Goal: Find specific page/section

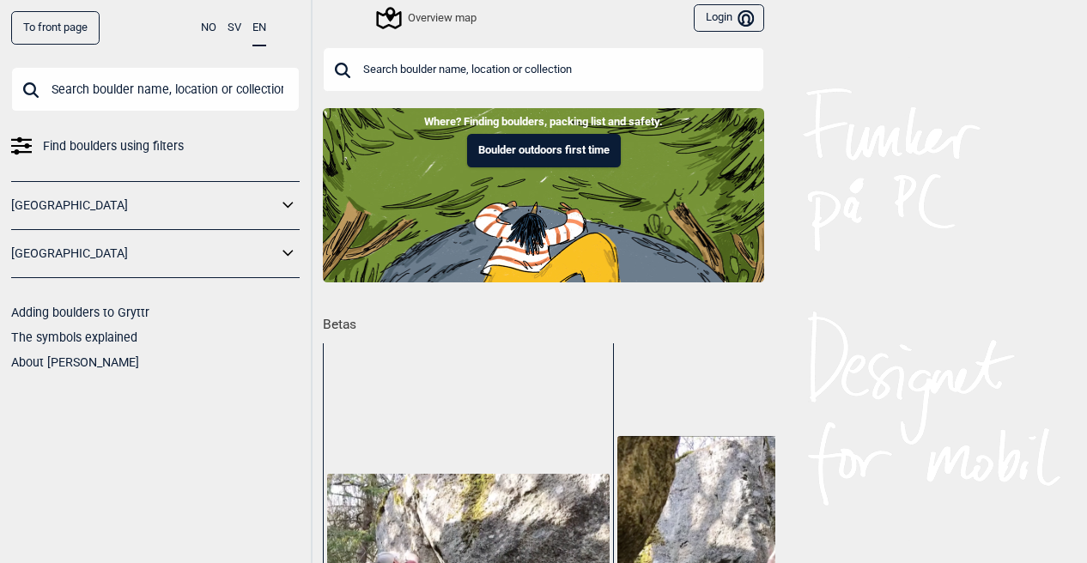
click at [210, 81] on input "text" at bounding box center [155, 89] width 289 height 45
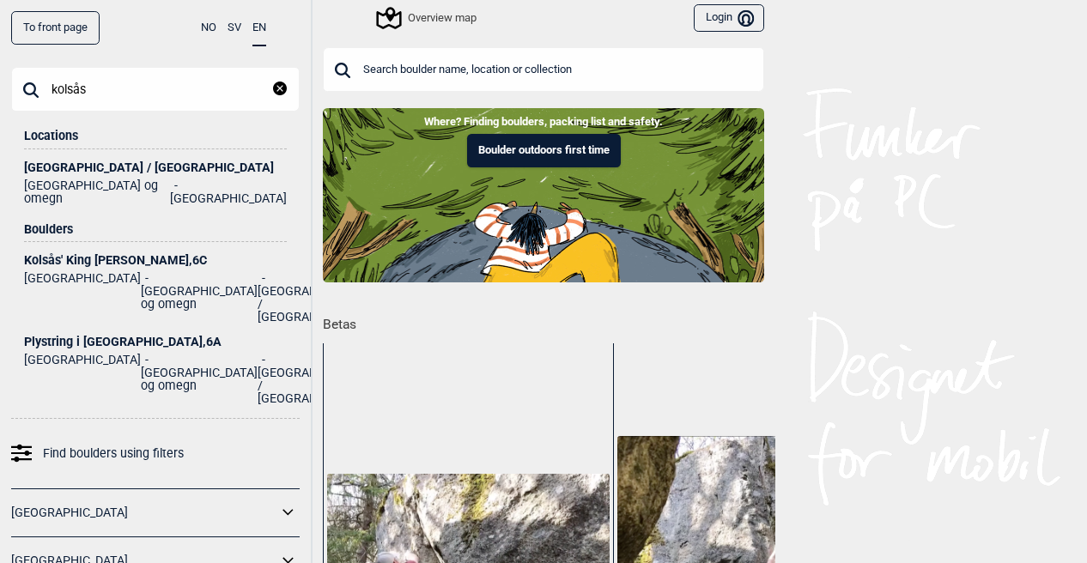
type input "kolsås"
click at [104, 171] on div "[GEOGRAPHIC_DATA] / [GEOGRAPHIC_DATA]" at bounding box center [155, 167] width 263 height 13
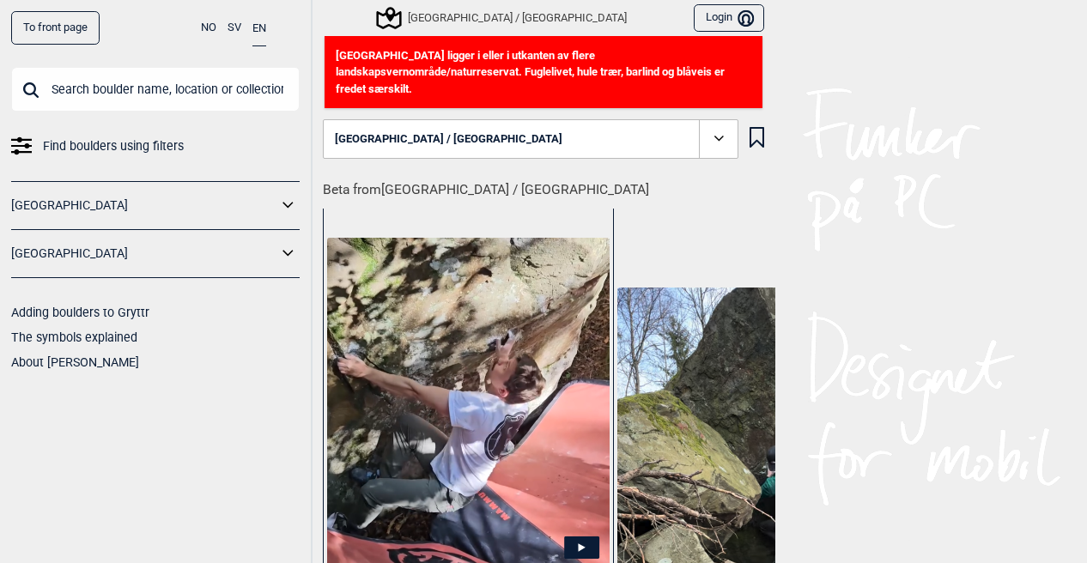
click at [449, 20] on div "[GEOGRAPHIC_DATA] / [GEOGRAPHIC_DATA]" at bounding box center [503, 18] width 248 height 21
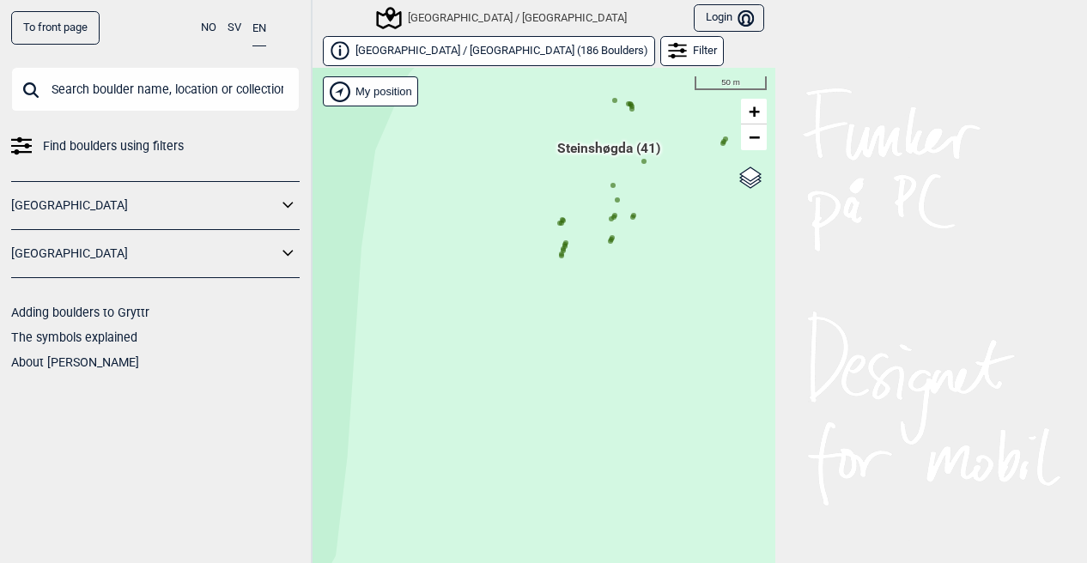
click at [556, 256] on div "Hallingdal Gol Ål Stange Kolomoen [GEOGRAPHIC_DATA] [GEOGRAPHIC_DATA][PERSON_NA…" at bounding box center [544, 329] width 464 height 522
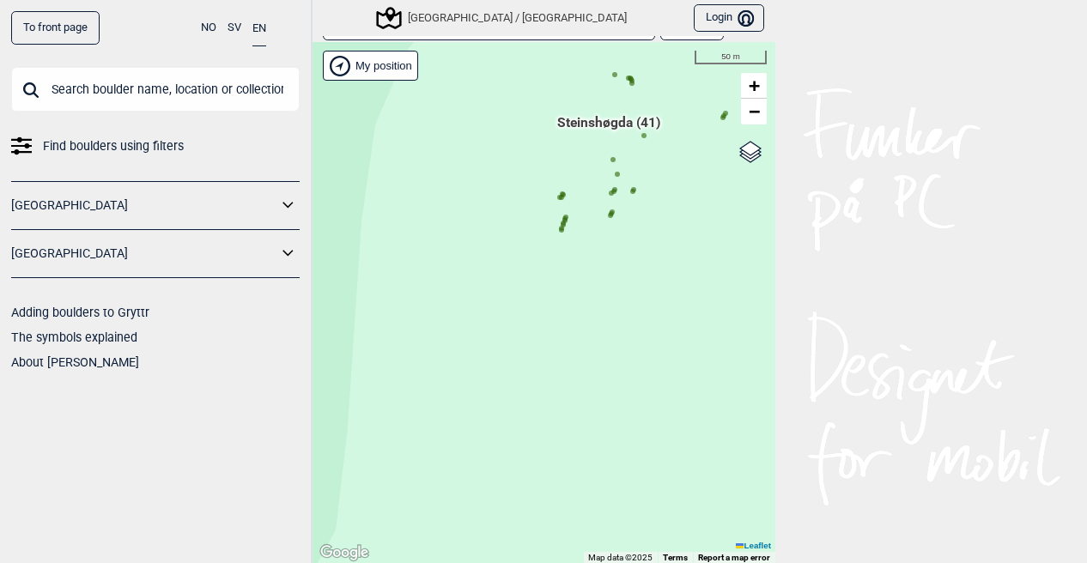
click at [557, 231] on icon at bounding box center [561, 230] width 9 height 9
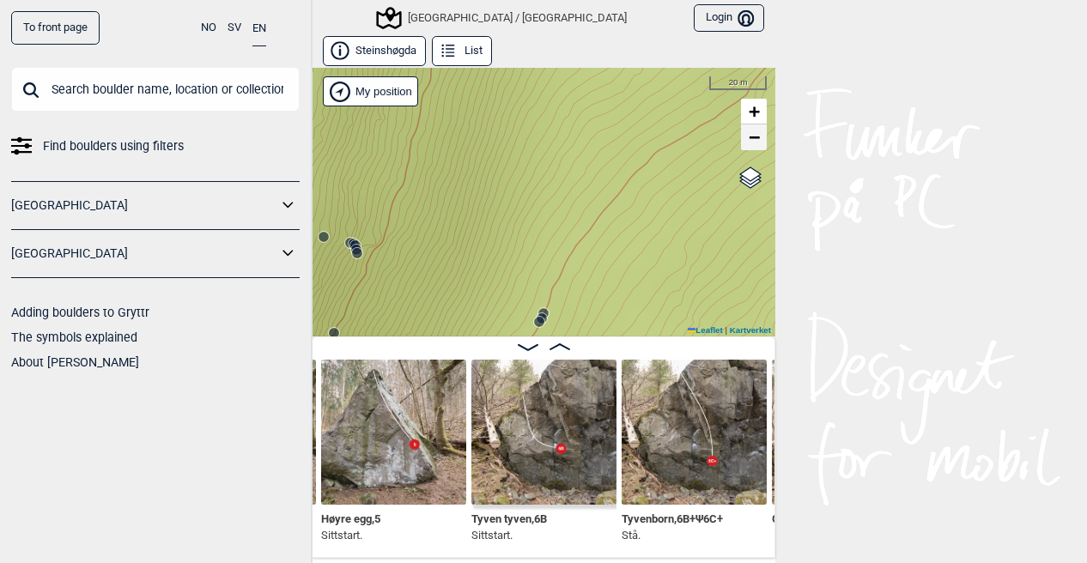
click at [749, 142] on span "−" at bounding box center [754, 136] width 11 height 21
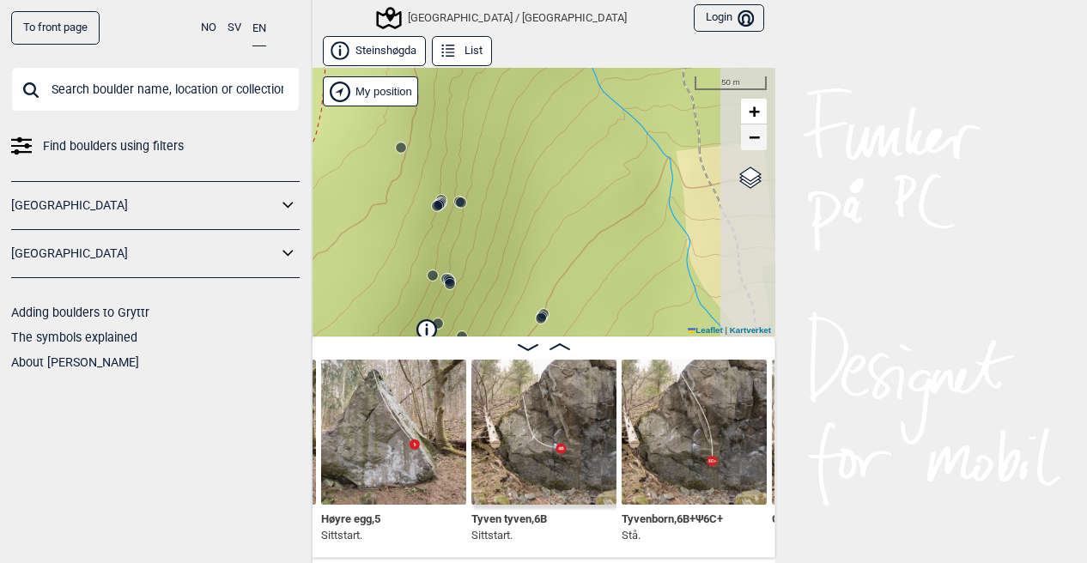
click at [749, 142] on span "−" at bounding box center [754, 136] width 11 height 21
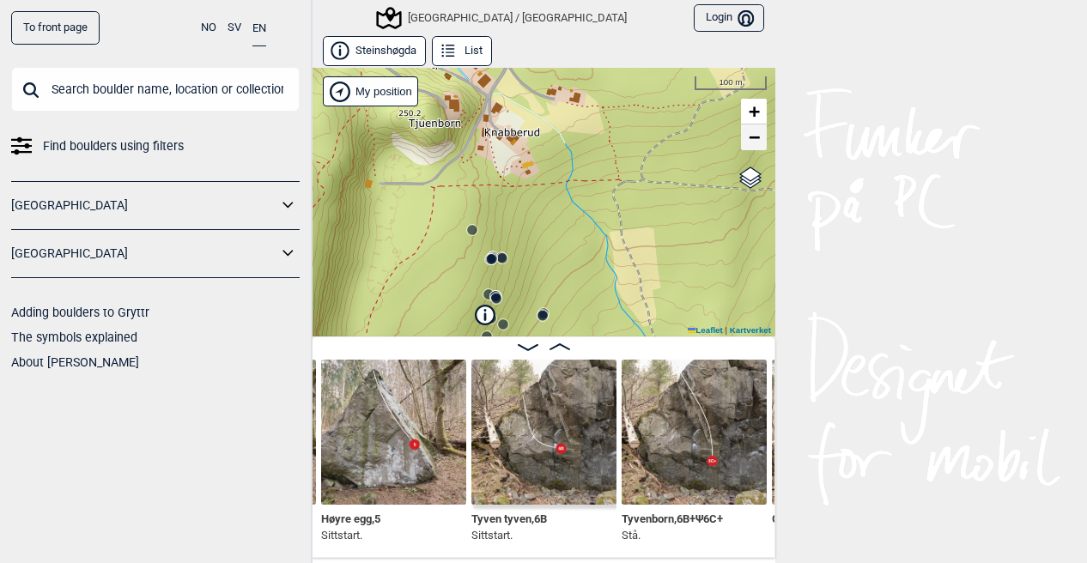
click at [749, 142] on span "−" at bounding box center [754, 136] width 11 height 21
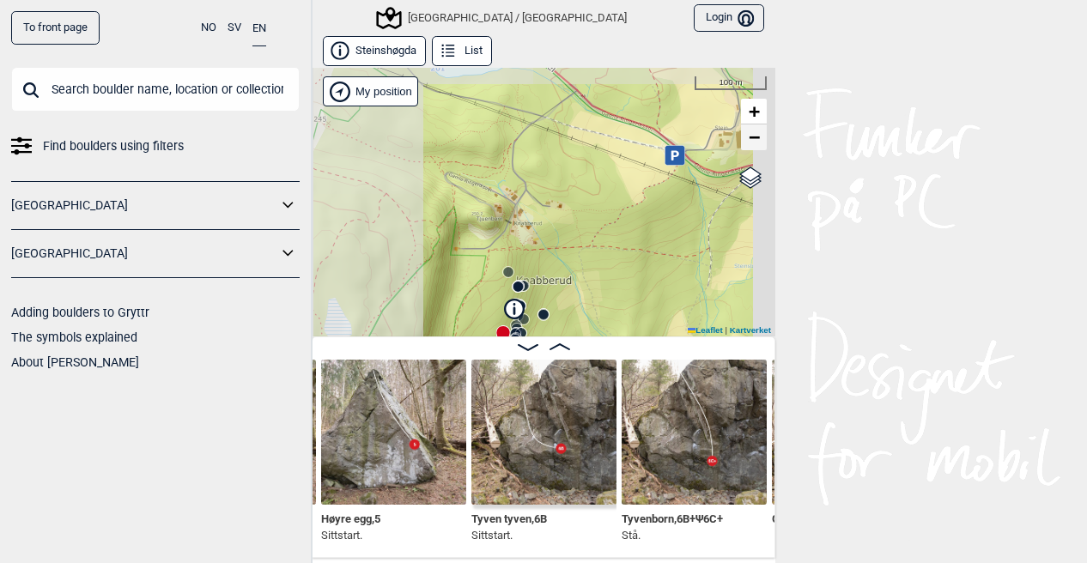
click at [749, 142] on span "−" at bounding box center [754, 136] width 11 height 21
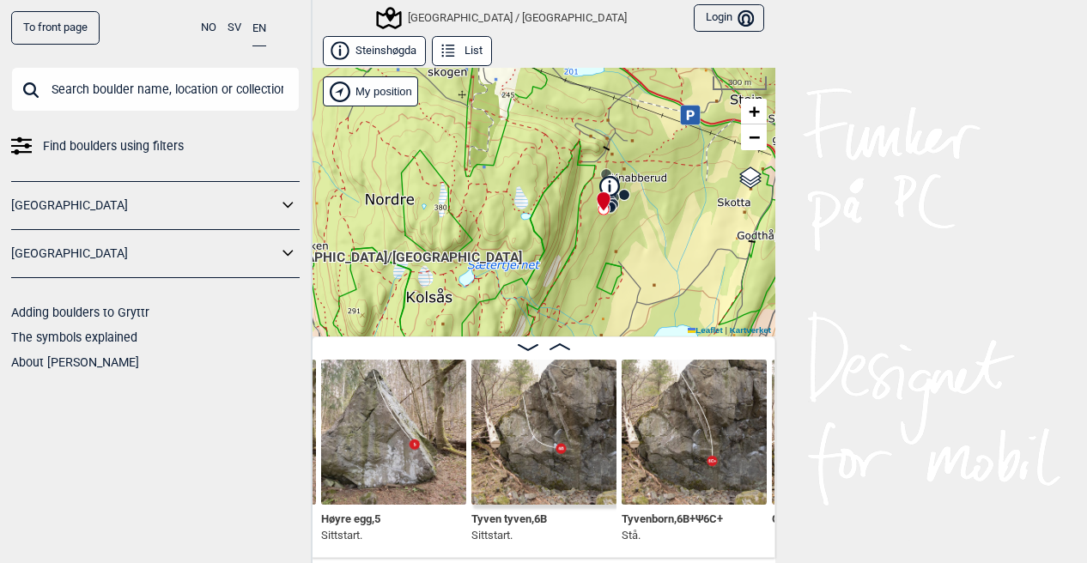
drag, startPoint x: 553, startPoint y: 237, endPoint x: 634, endPoint y: 118, distance: 144.1
click at [634, 118] on div "[GEOGRAPHIC_DATA]/[GEOGRAPHIC_DATA] My position 300 m + − Kartverket OpenStreet…" at bounding box center [544, 202] width 464 height 269
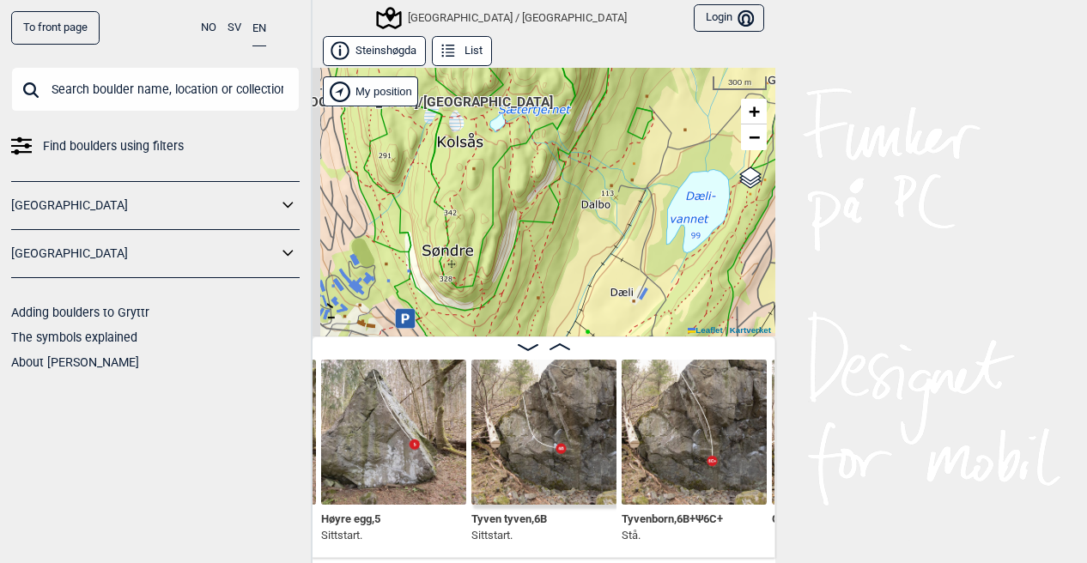
drag, startPoint x: 572, startPoint y: 265, endPoint x: 625, endPoint y: 114, distance: 160.2
click at [625, 114] on div "[GEOGRAPHIC_DATA]/[GEOGRAPHIC_DATA] My position 300 m + − Kartverket OpenStreet…" at bounding box center [544, 202] width 464 height 269
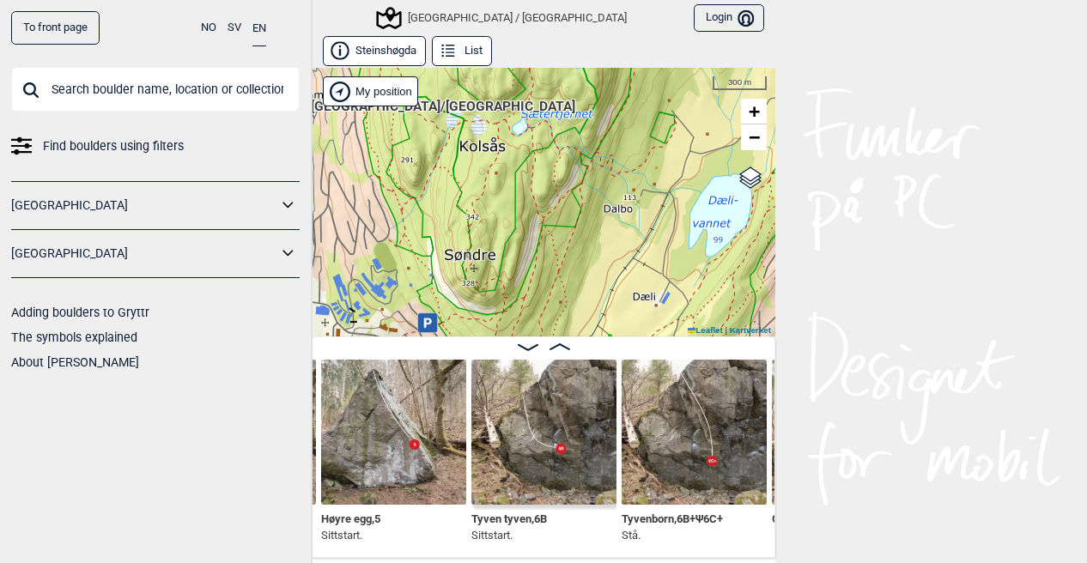
click at [177, 109] on input "text" at bounding box center [155, 89] width 289 height 45
paste input "Lohengrin"
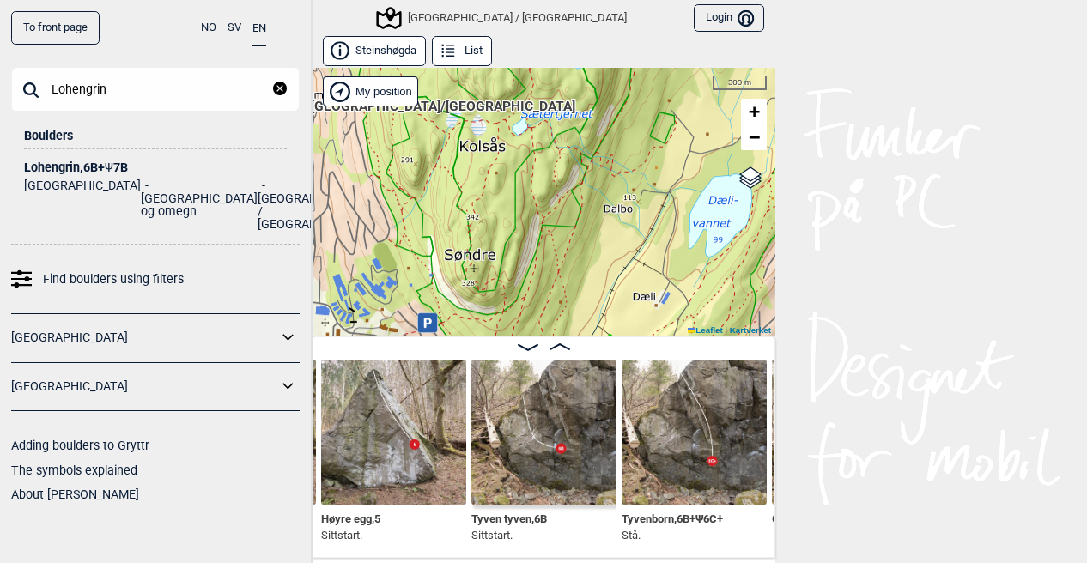
type input "Lohengrin"
click at [82, 171] on div "Lohengrin , 6B+ Ψ 7B" at bounding box center [155, 167] width 263 height 13
